Goal: Transaction & Acquisition: Purchase product/service

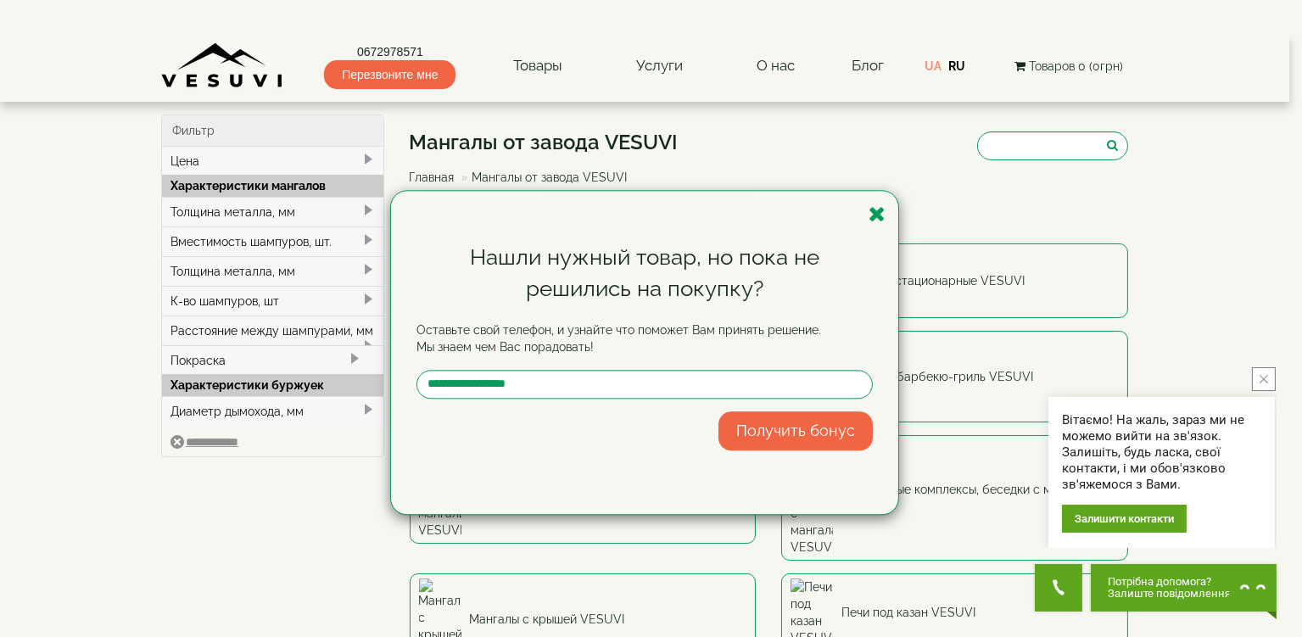
click at [71, 333] on div "Нашли нужный товар, но пока не решились на покупку? Оставьте свой телефон, и уз…" at bounding box center [651, 352] width 1302 height 637
click at [876, 213] on icon "button" at bounding box center [876, 214] width 17 height 21
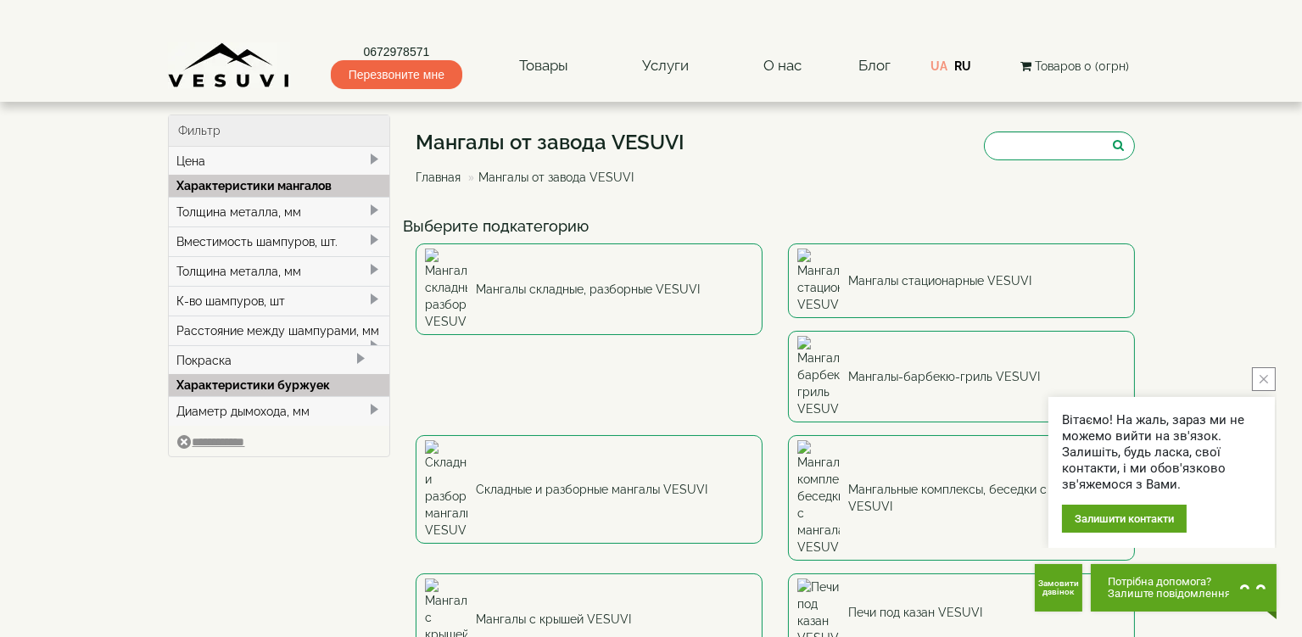
click at [287, 365] on div "Покраска" at bounding box center [279, 360] width 221 height 30
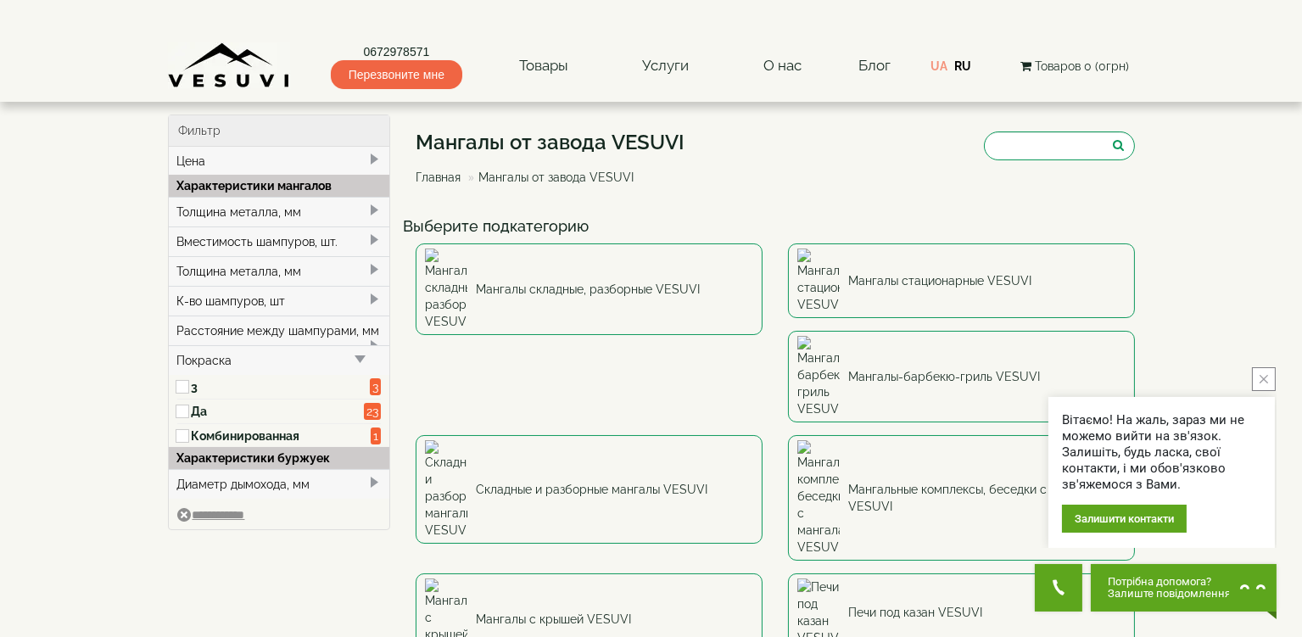
click at [285, 344] on div "Расстояние между шампурами, мм" at bounding box center [279, 330] width 221 height 30
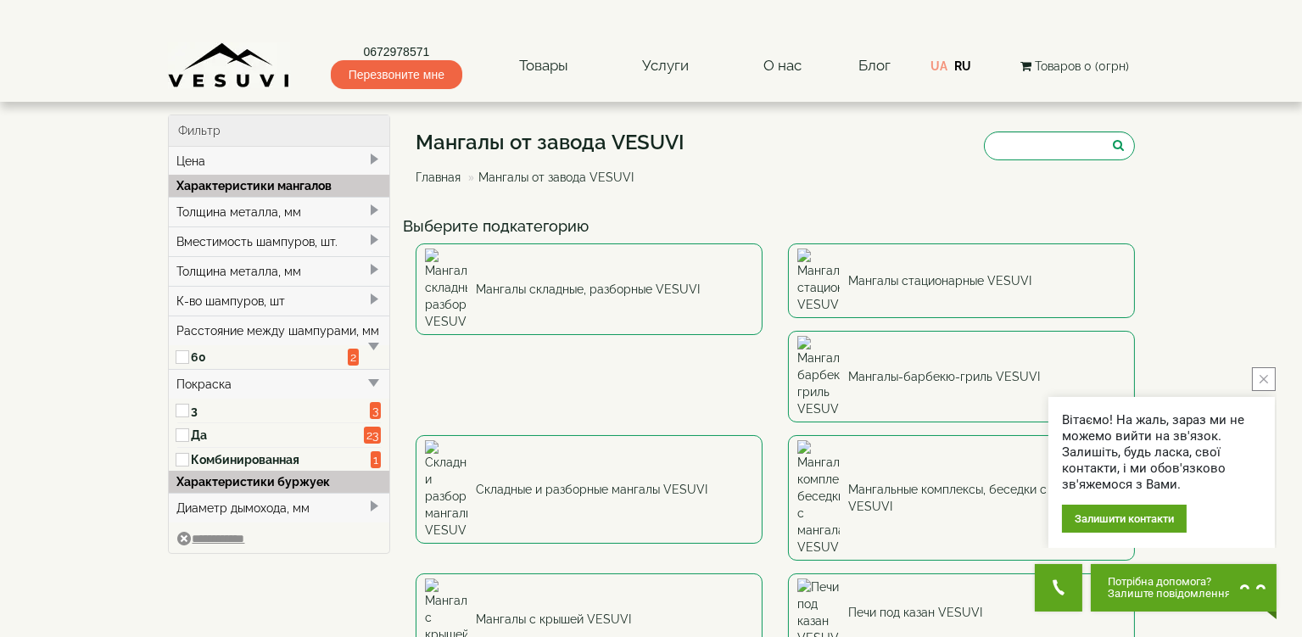
click at [285, 315] on div "К-во шампуров, шт" at bounding box center [279, 301] width 221 height 30
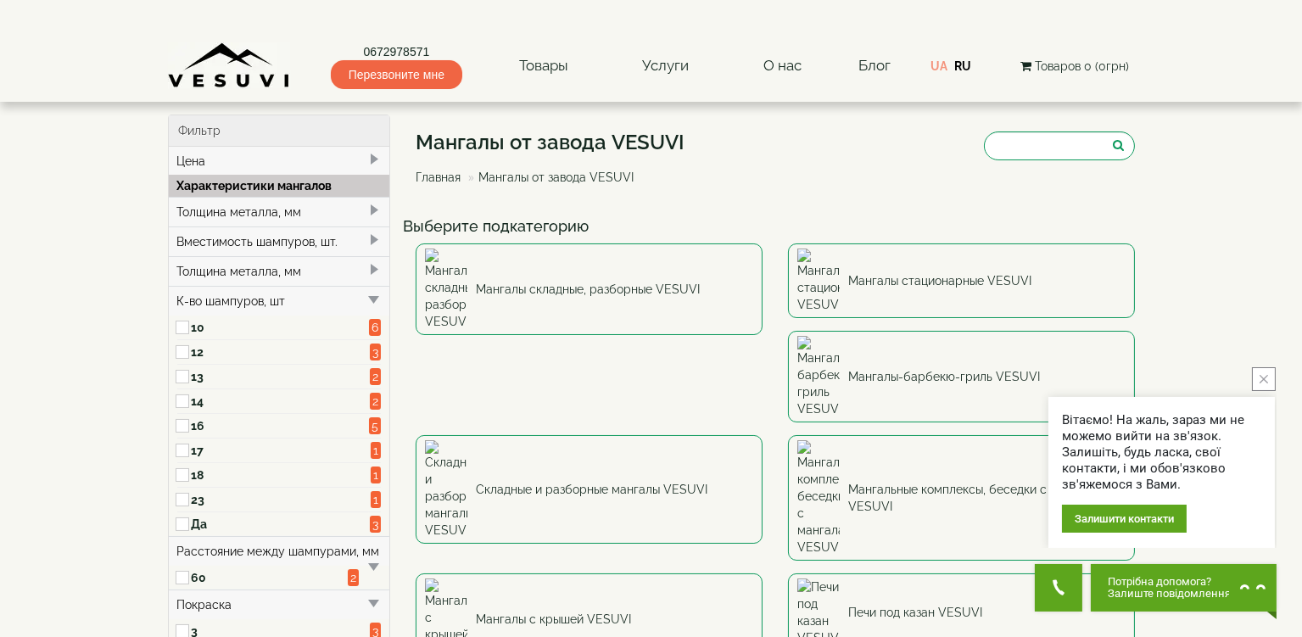
click at [281, 286] on div "Толщина металла, мм" at bounding box center [279, 271] width 221 height 30
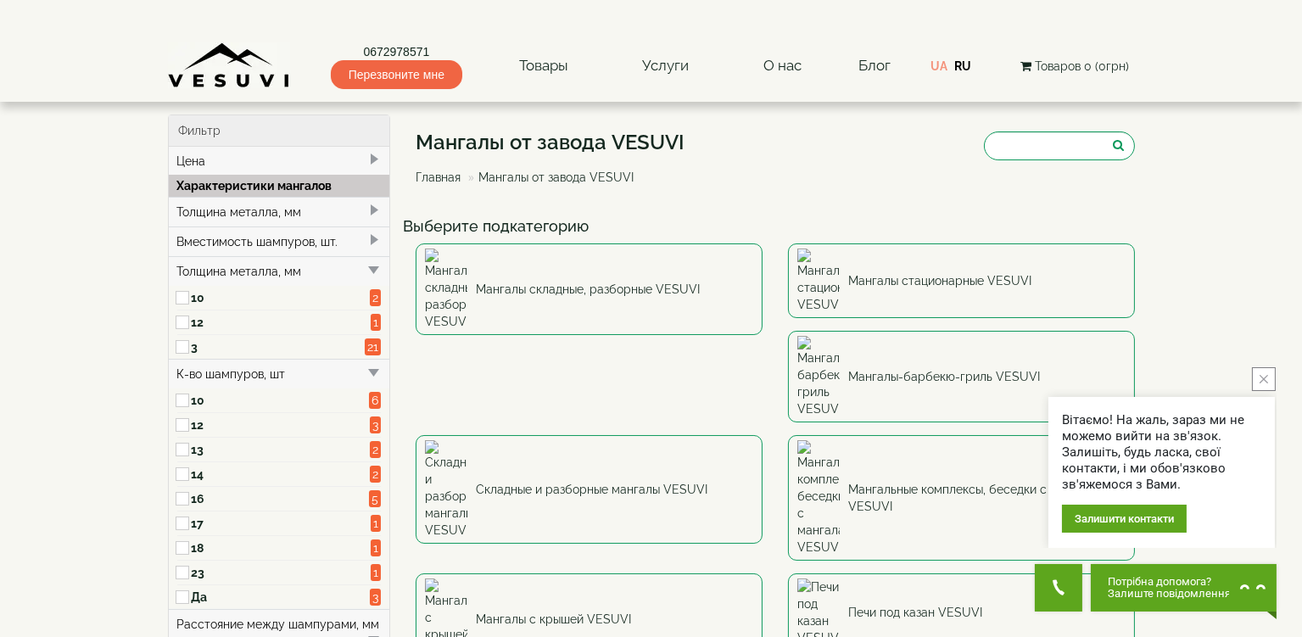
click at [283, 254] on div "Вместимость шампуров, шт." at bounding box center [279, 241] width 221 height 30
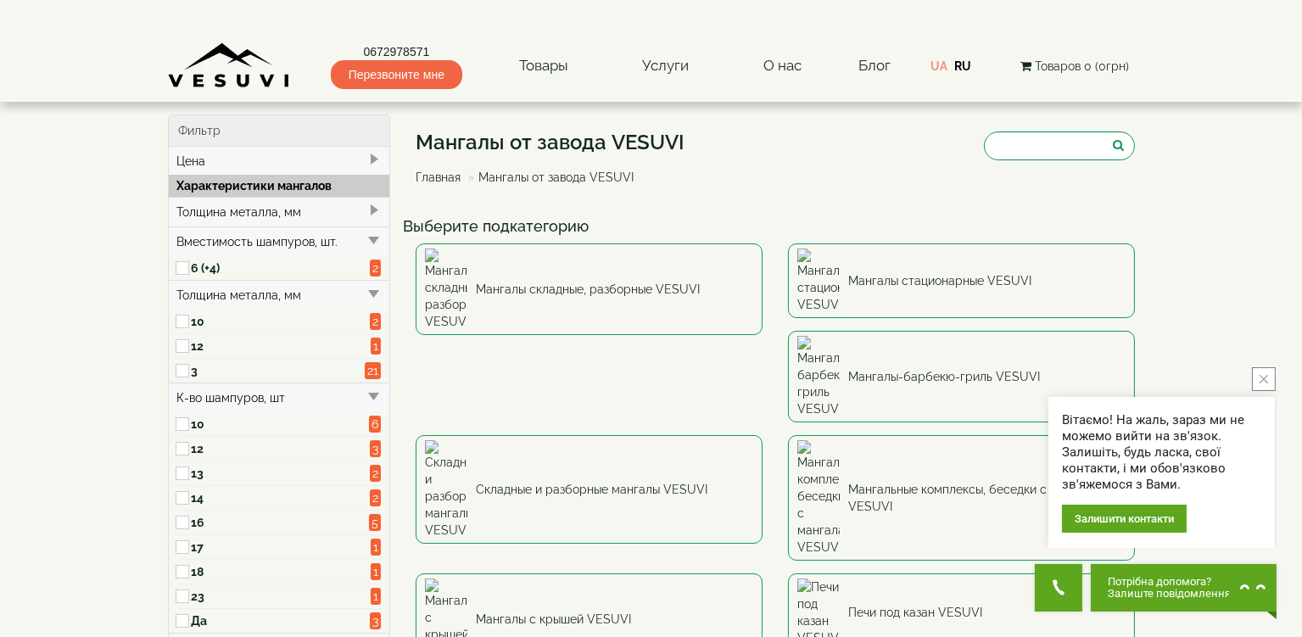
click at [287, 220] on div "Толщина металла, мм" at bounding box center [279, 212] width 221 height 30
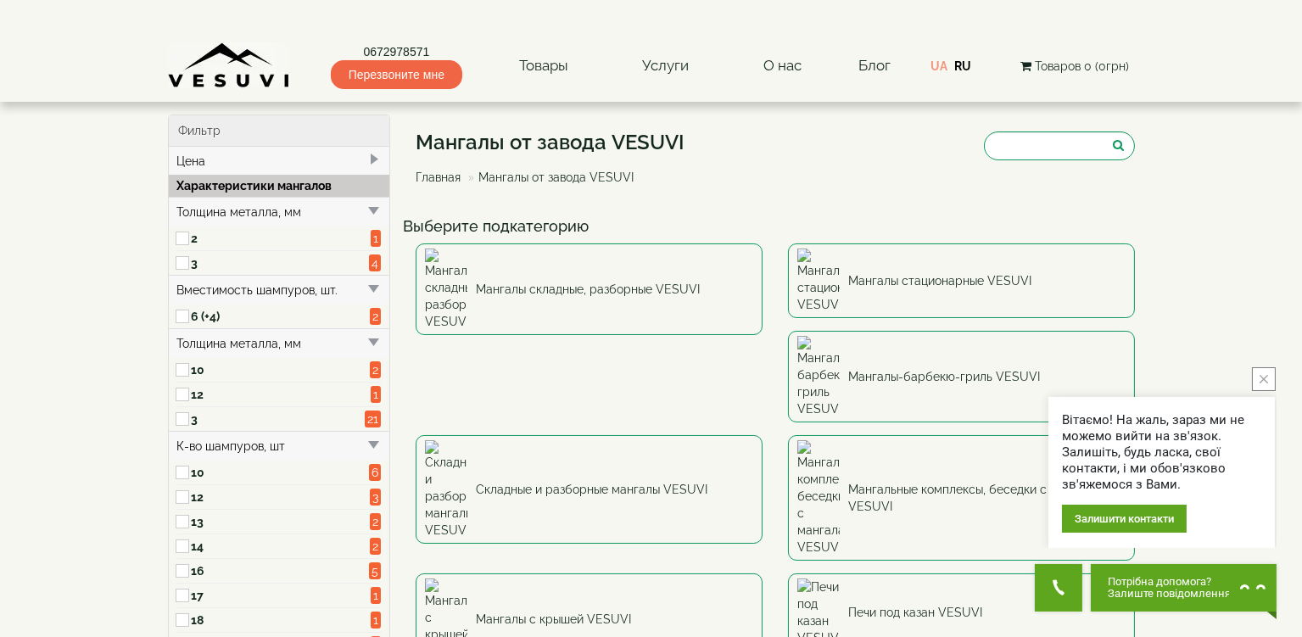
drag, startPoint x: 189, startPoint y: 460, endPoint x: 293, endPoint y: 459, distance: 104.3
copy div "К-во шампуров, шт"
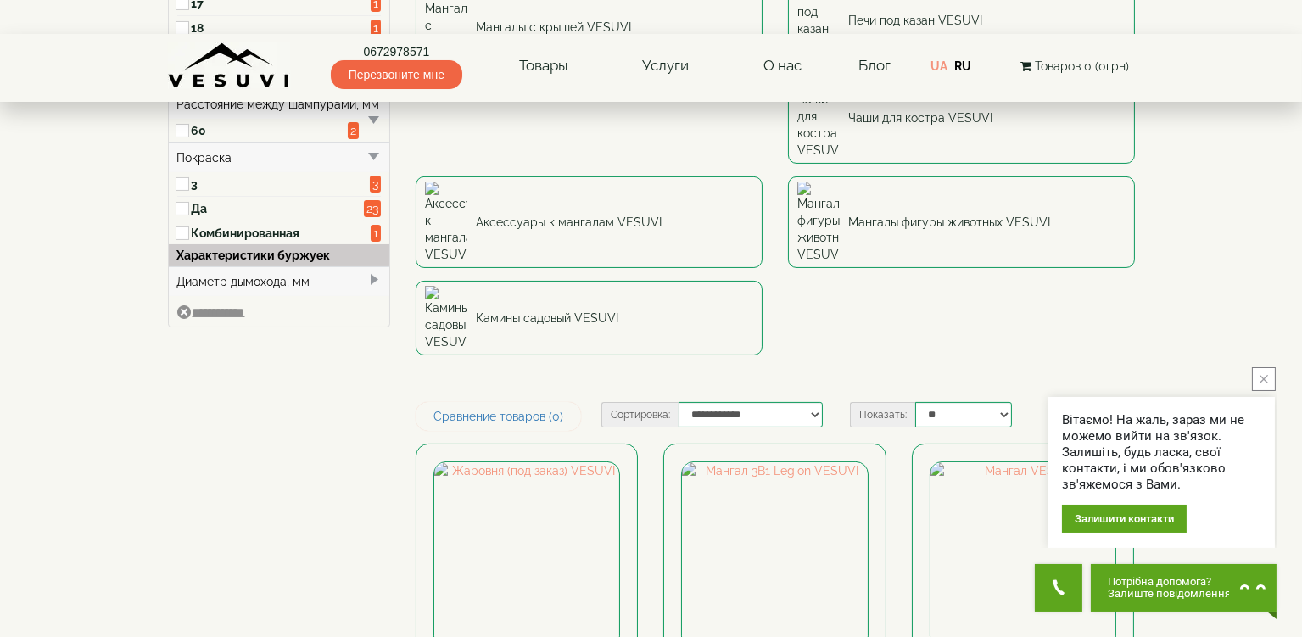
scroll to position [593, 0]
